Goal: Check status

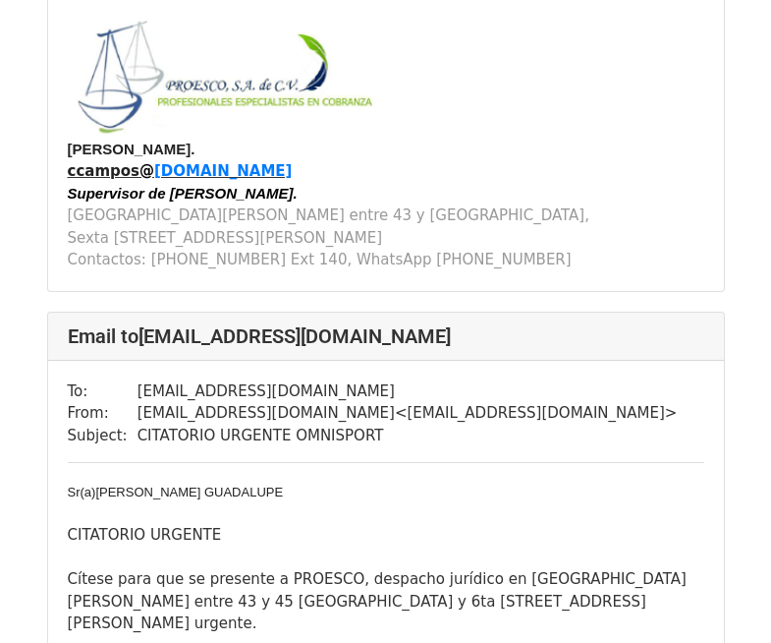
scroll to position [3734, 0]
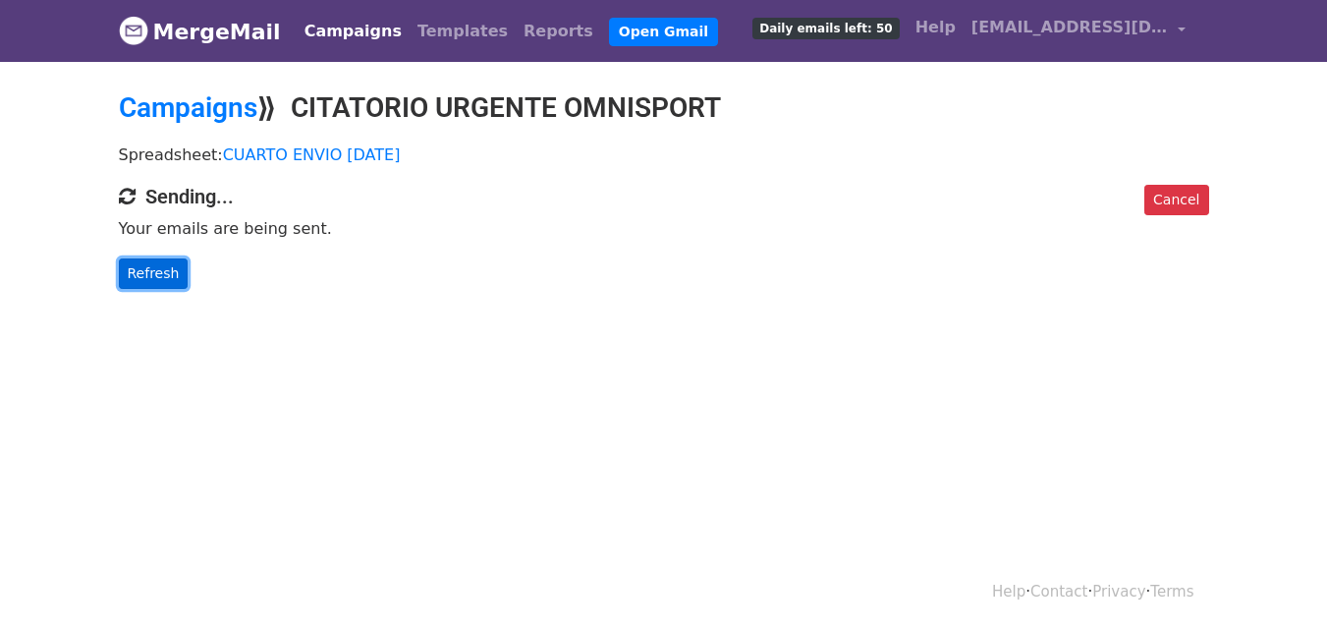
click at [166, 272] on link "Refresh" at bounding box center [154, 273] width 70 height 30
click at [129, 266] on link "Refresh" at bounding box center [154, 273] width 70 height 30
